Goal: Task Accomplishment & Management: Use online tool/utility

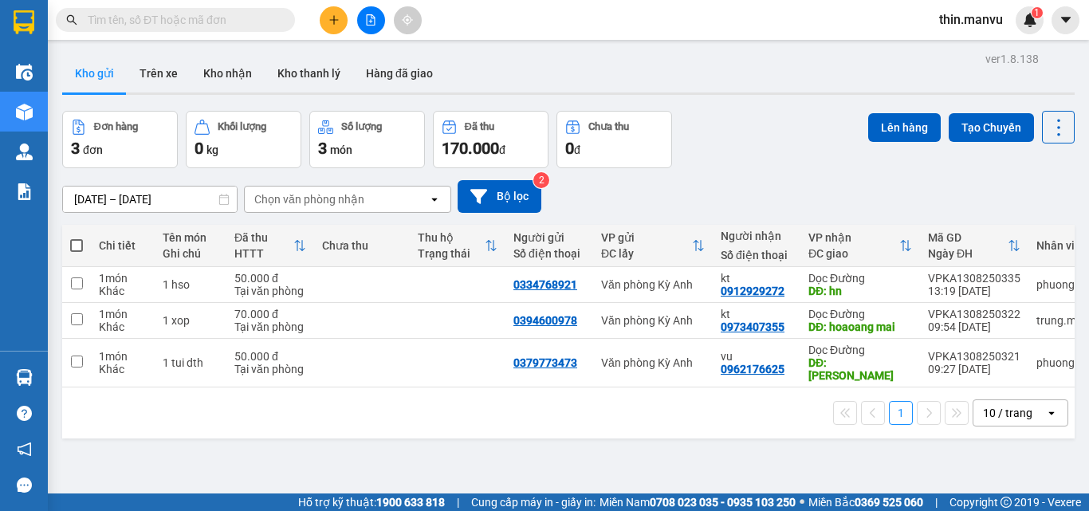
click at [677, 407] on div "1 10 / trang open" at bounding box center [569, 412] width 1000 height 27
click at [975, 284] on icon at bounding box center [980, 284] width 11 height 11
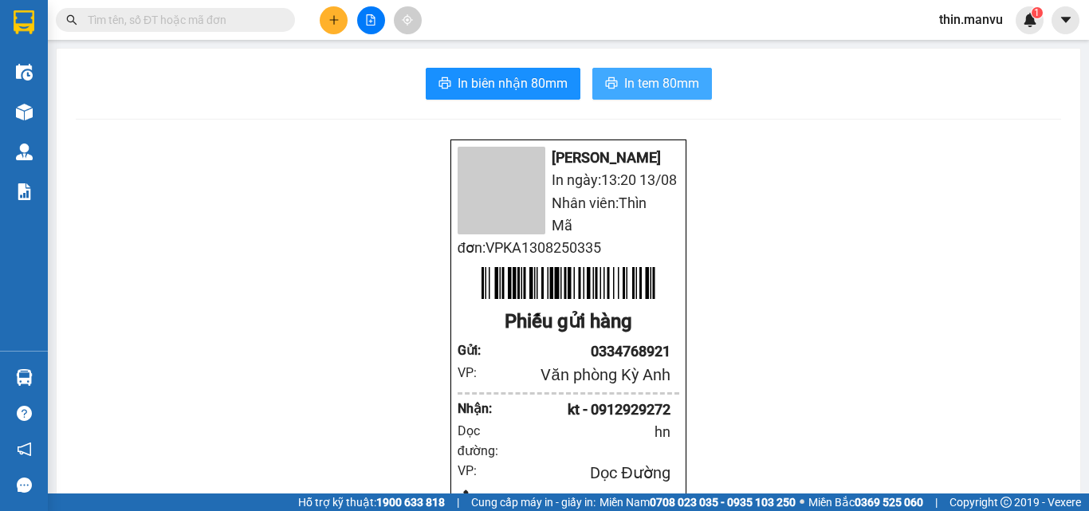
click at [616, 97] on button "In tem 80mm" at bounding box center [652, 84] width 120 height 32
